Goal: Task Accomplishment & Management: Use online tool/utility

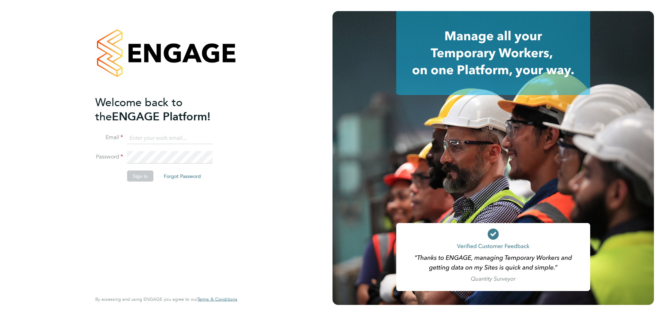
type input "leah.seber@buildrec.com"
click at [134, 176] on button "Sign In" at bounding box center [140, 175] width 26 height 11
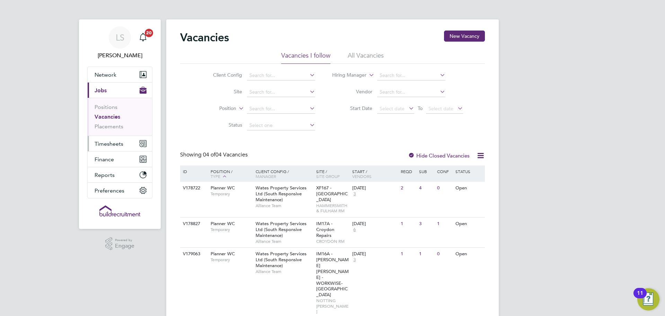
click at [111, 143] on span "Timesheets" at bounding box center [109, 143] width 29 height 7
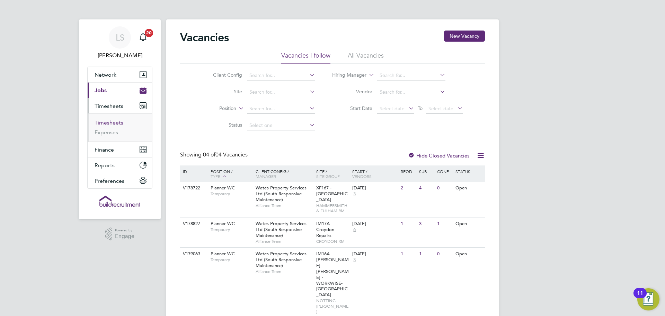
click at [109, 122] on link "Timesheets" at bounding box center [109, 122] width 29 height 7
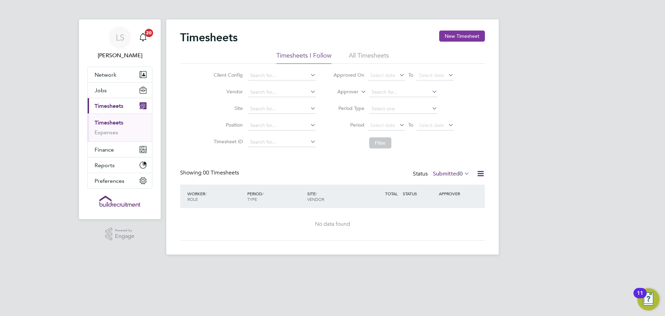
click at [467, 39] on button "New Timesheet" at bounding box center [462, 35] width 46 height 11
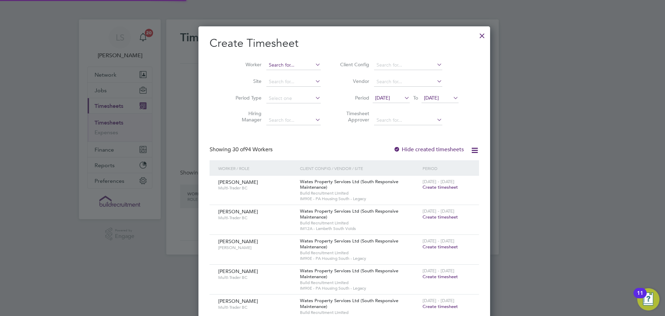
scroll to position [1148, 268]
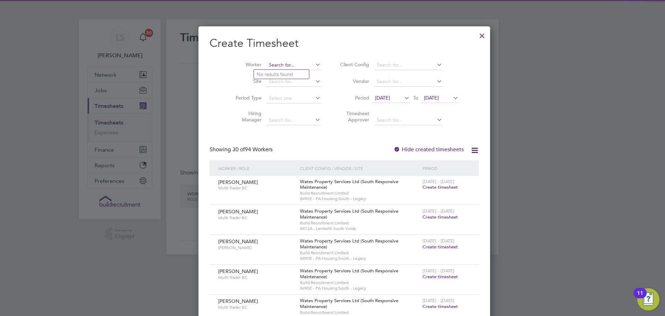
click at [268, 61] on input at bounding box center [293, 65] width 54 height 10
click at [270, 71] on li "[PERSON_NAME]" at bounding box center [284, 74] width 61 height 9
type input "[PERSON_NAME]"
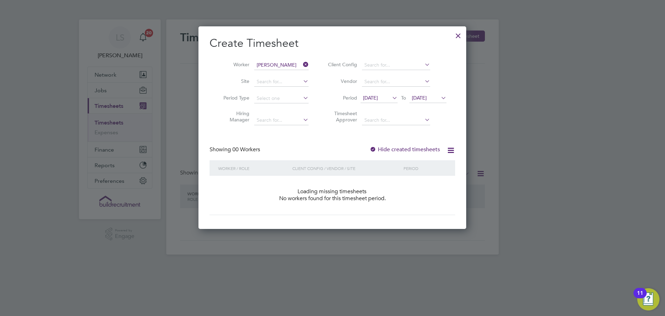
scroll to position [195, 268]
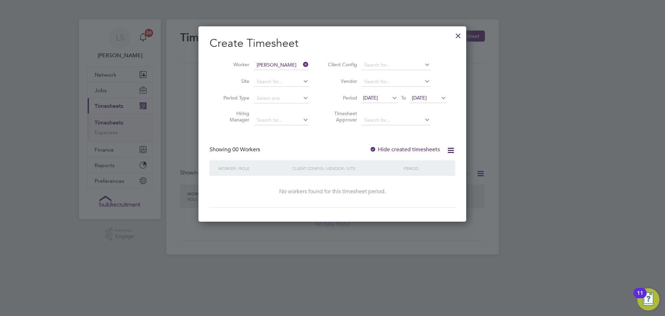
click at [410, 151] on label "Hide created timesheets" at bounding box center [405, 149] width 70 height 7
click at [379, 102] on span "[DATE]" at bounding box center [379, 98] width 37 height 9
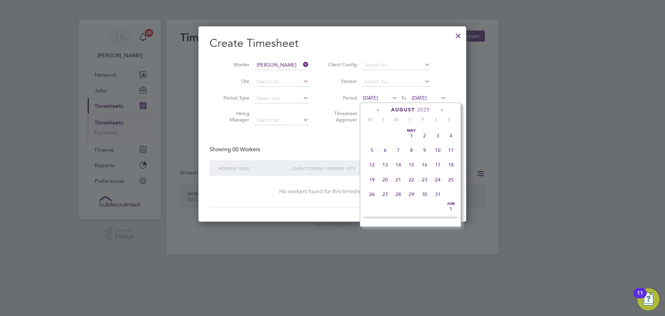
scroll to position [255, 0]
click at [423, 132] on span "8" at bounding box center [424, 128] width 13 height 13
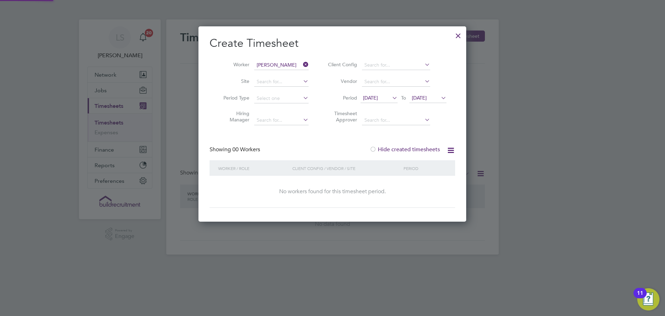
scroll to position [195, 268]
click at [424, 97] on span "[DATE]" at bounding box center [419, 98] width 15 height 6
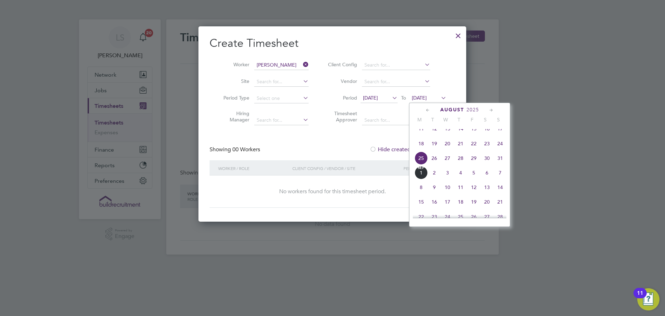
click at [481, 177] on span "6" at bounding box center [487, 172] width 13 height 13
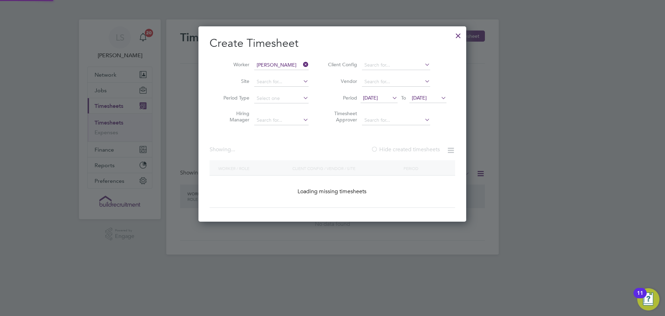
scroll to position [234, 268]
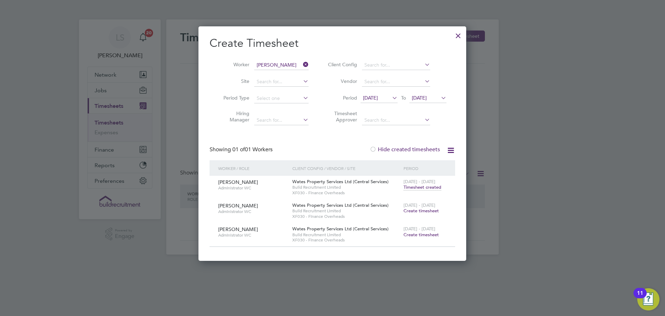
click at [431, 185] on span "Timesheet created" at bounding box center [423, 187] width 38 height 6
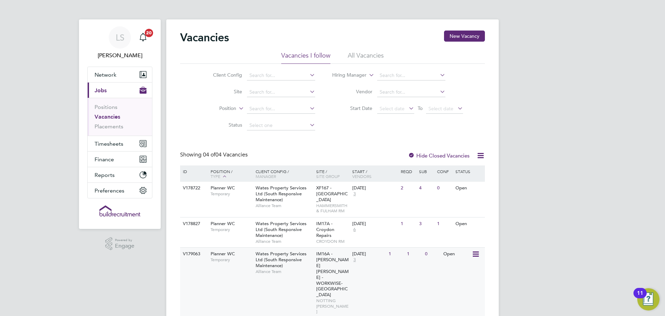
click at [229, 263] on div "Planner WC Temporary" at bounding box center [229, 256] width 49 height 18
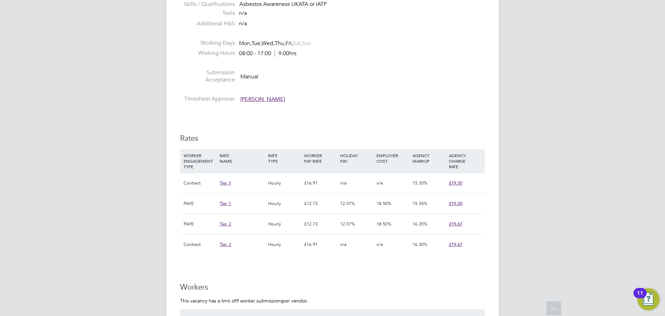
scroll to position [381, 0]
